Goal: Task Accomplishment & Management: Use online tool/utility

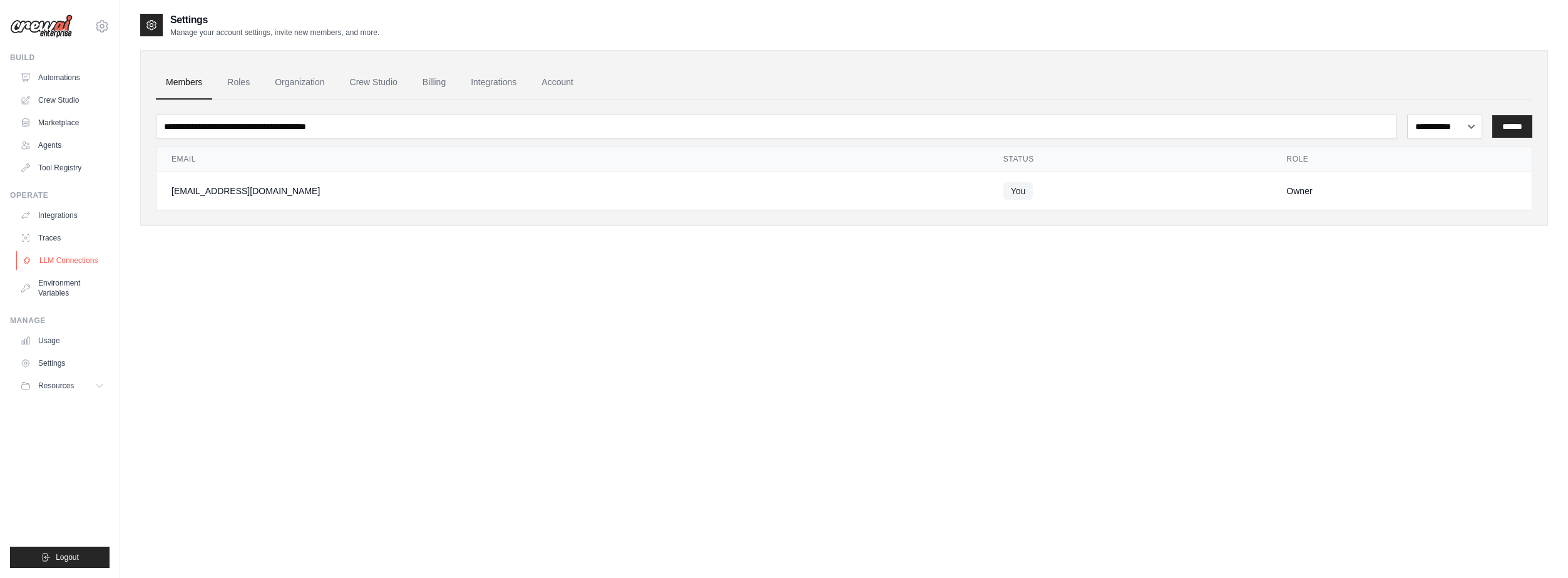
click at [60, 257] on link "LLM Connections" at bounding box center [63, 261] width 95 height 20
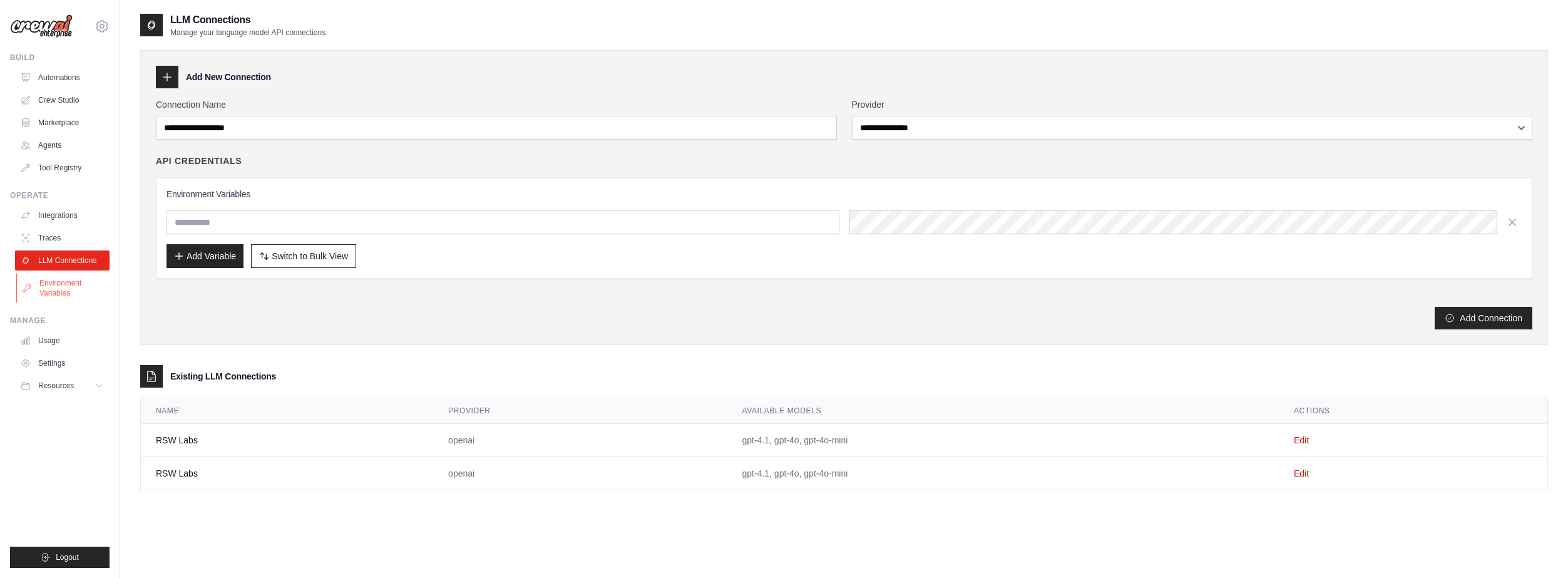
click at [62, 285] on link "Environment Variables" at bounding box center [63, 288] width 95 height 30
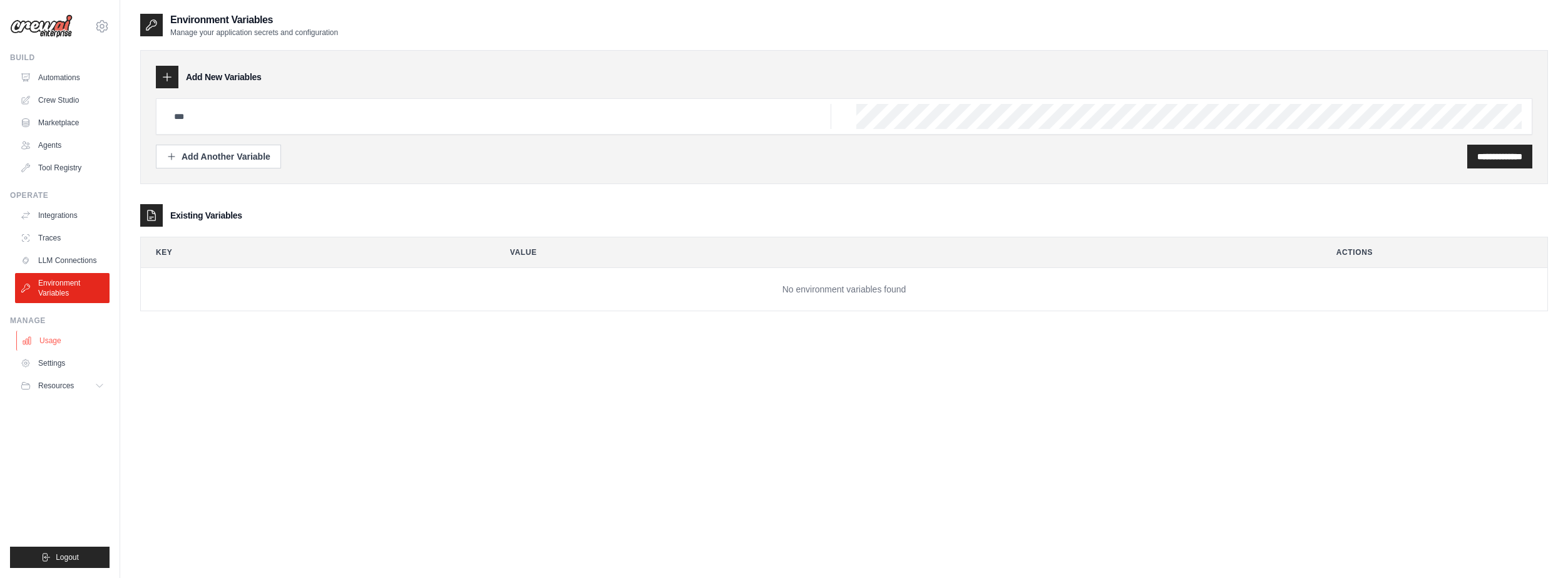
click at [50, 332] on link "Usage" at bounding box center [63, 340] width 95 height 20
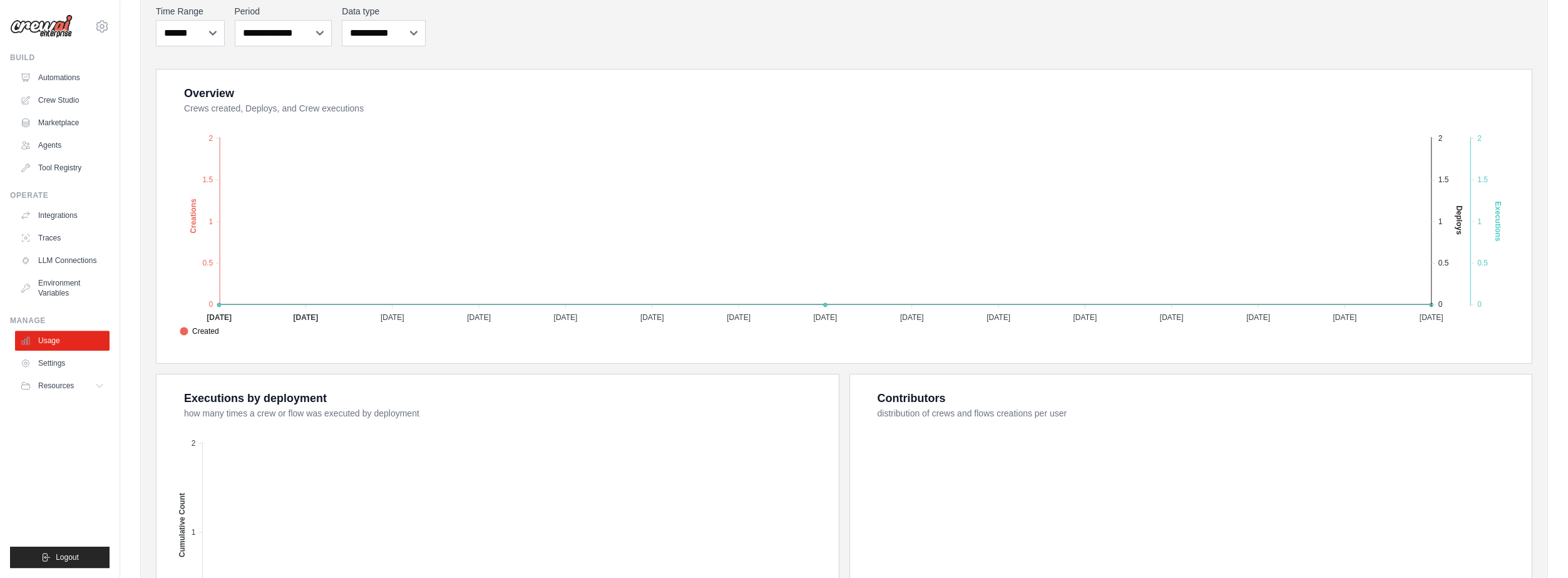
scroll to position [203, 0]
